Goal: Task Accomplishment & Management: Manage account settings

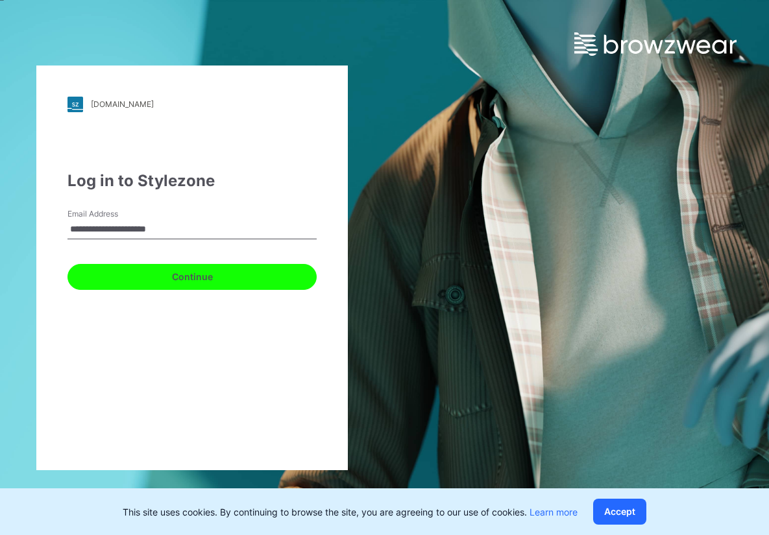
click at [175, 274] on button "Continue" at bounding box center [191, 277] width 249 height 26
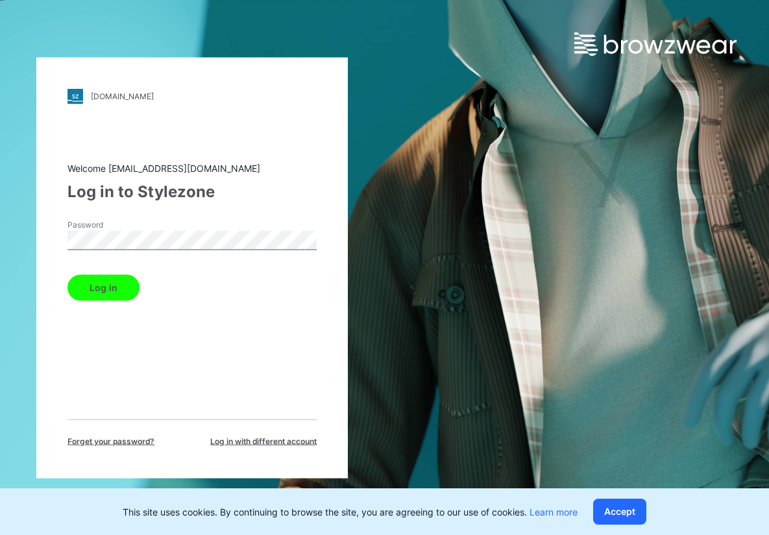
click at [67, 274] on button "Log in" at bounding box center [103, 287] width 72 height 26
